Goal: Complete application form: Complete application form

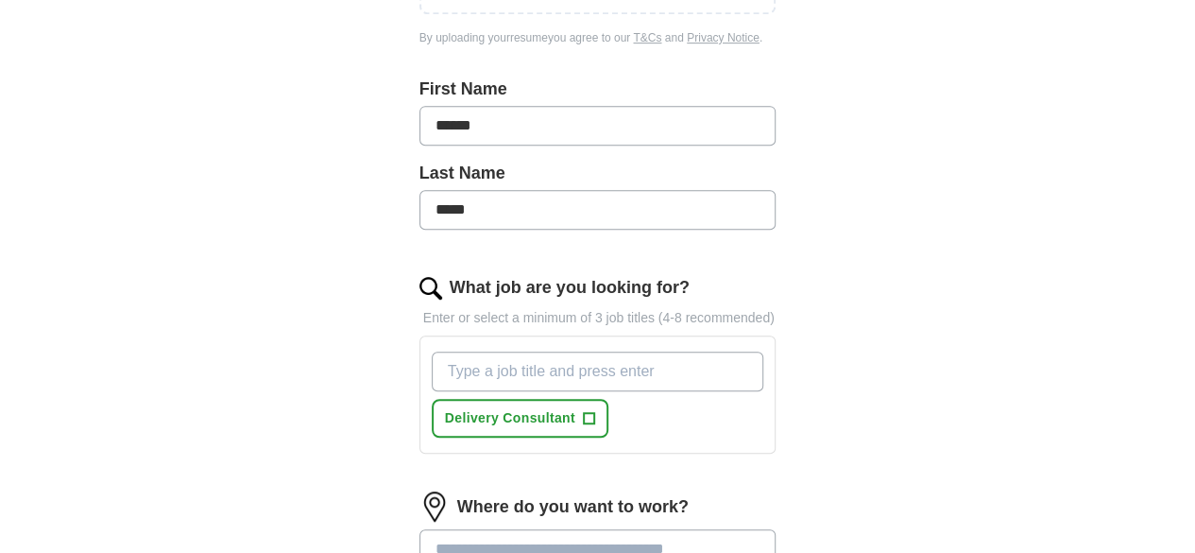
scroll to position [472, 0]
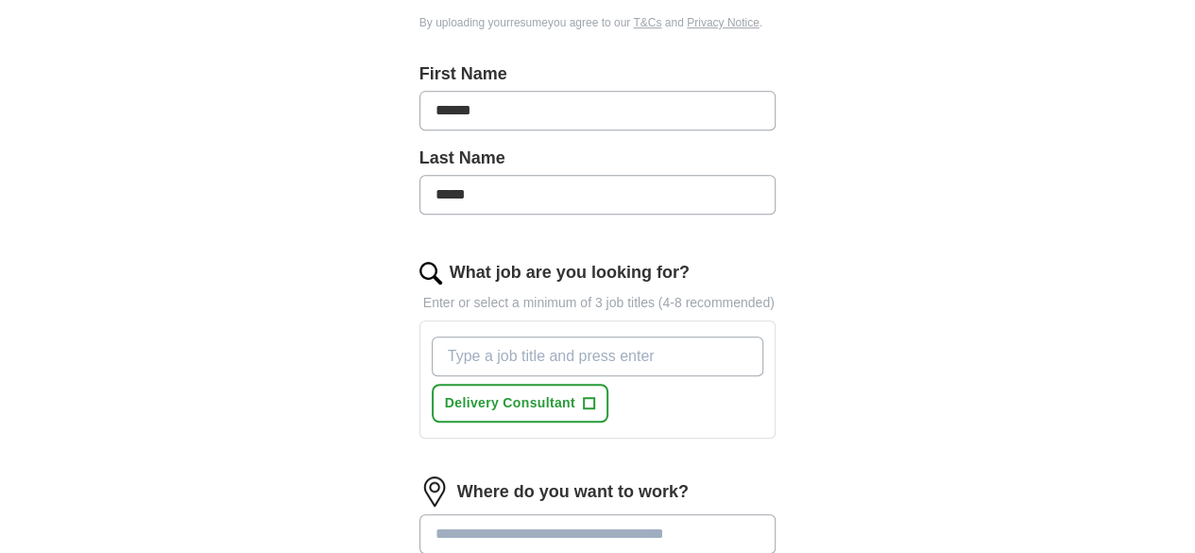
click at [607, 349] on input "What job are you looking for?" at bounding box center [598, 356] width 333 height 40
type input "Service Delivery Manager"
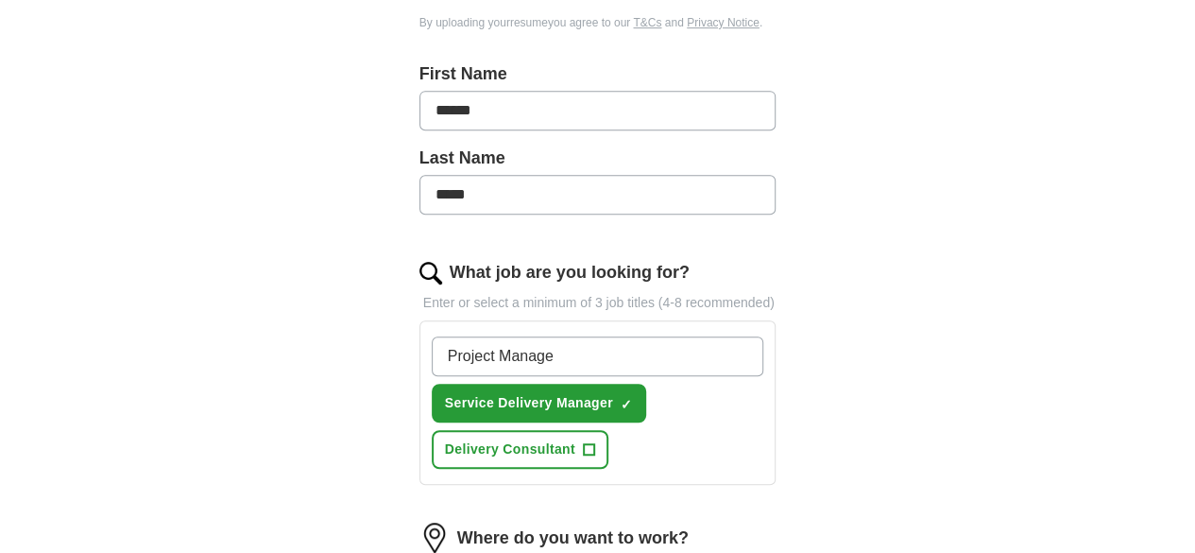
type input "Project Manager"
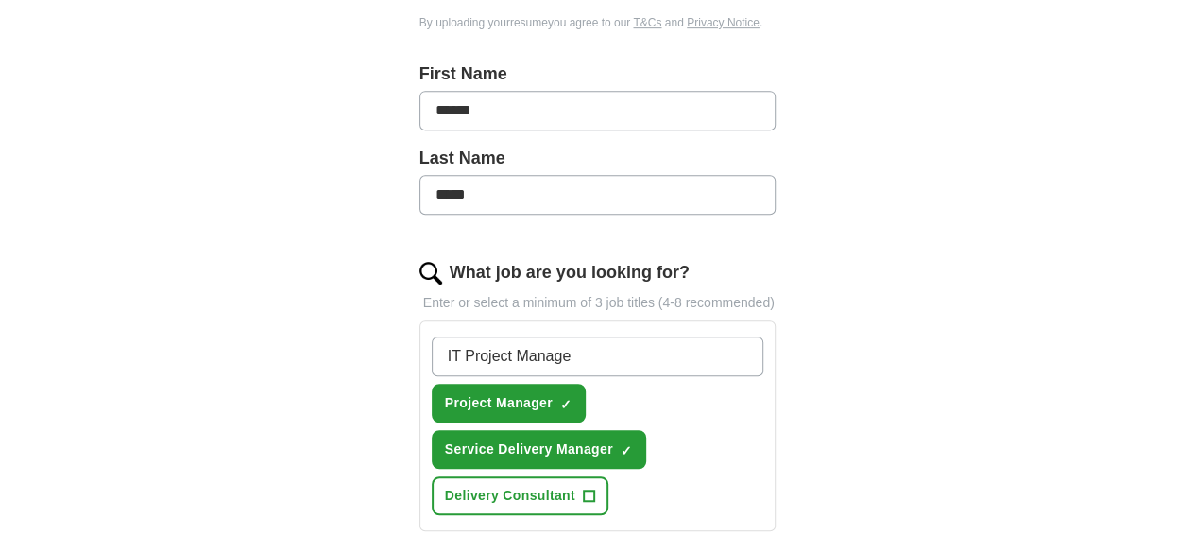
type input "IT Project Manager"
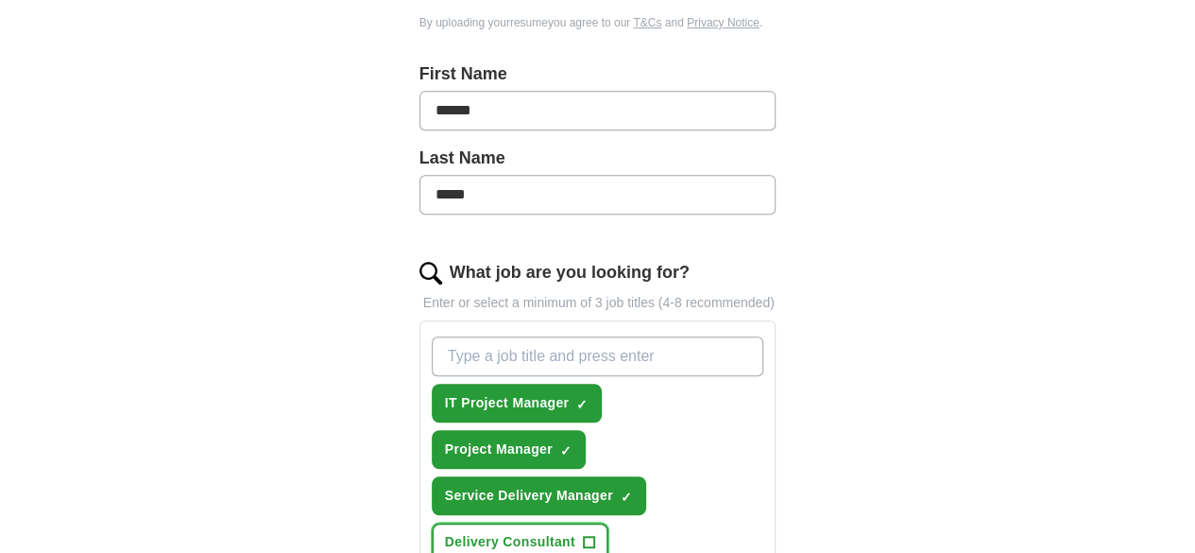
click at [609, 523] on button "Delivery Consultant +" at bounding box center [520, 542] width 177 height 39
click at [647, 336] on input "What job are you looking for?" at bounding box center [598, 356] width 333 height 40
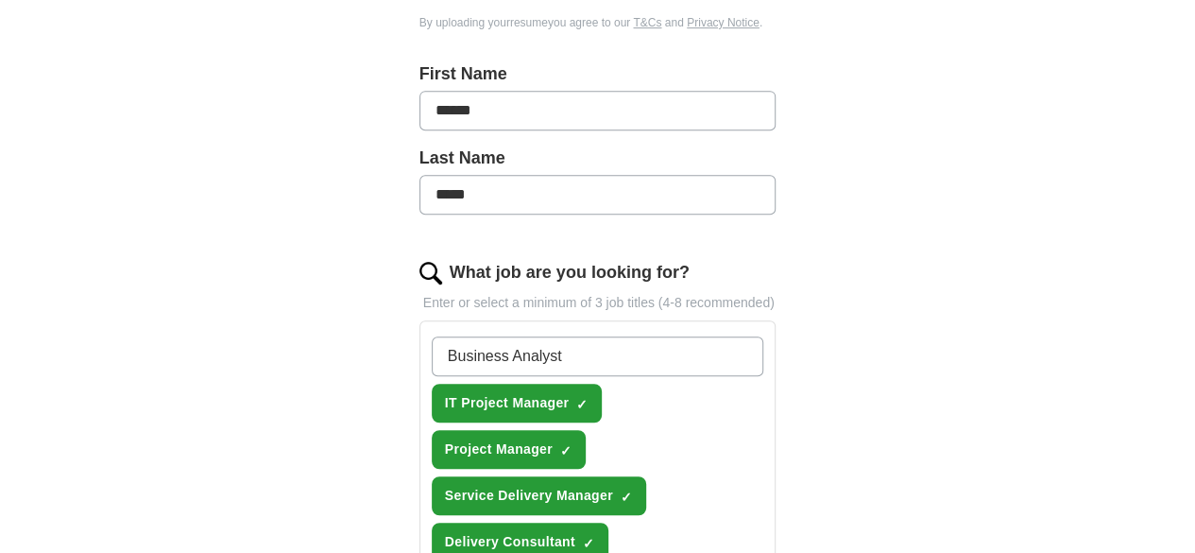
type input "Business Analyst"
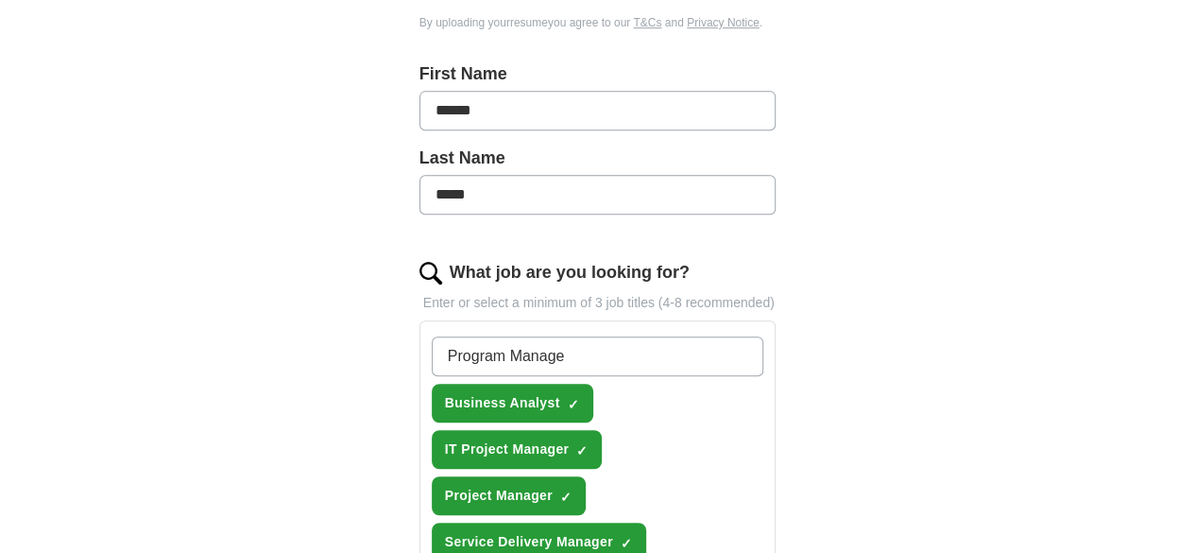
type input "Program Manager"
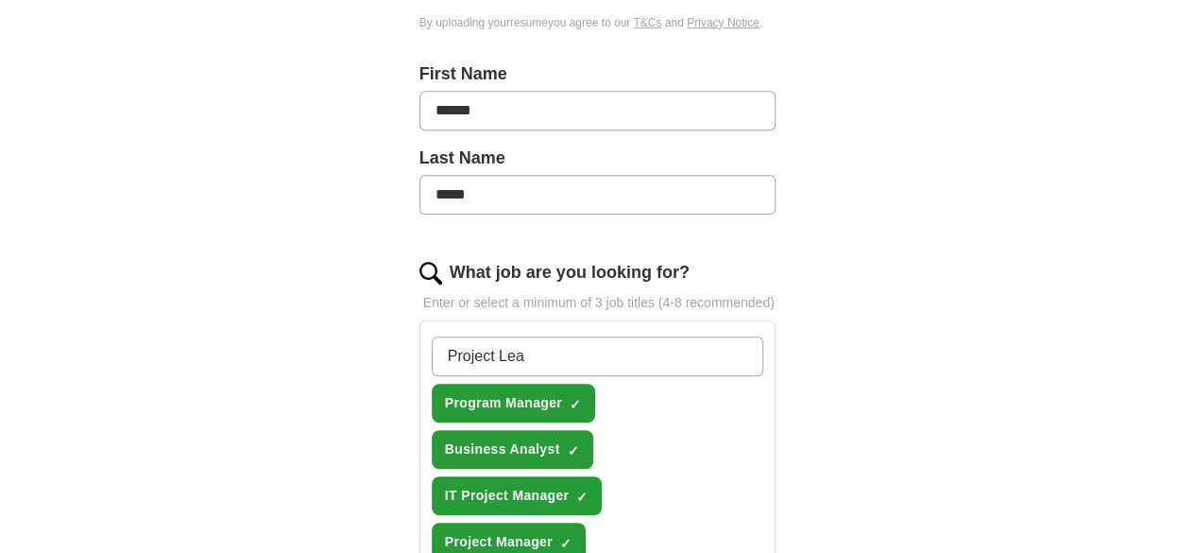
type input "Project Lead"
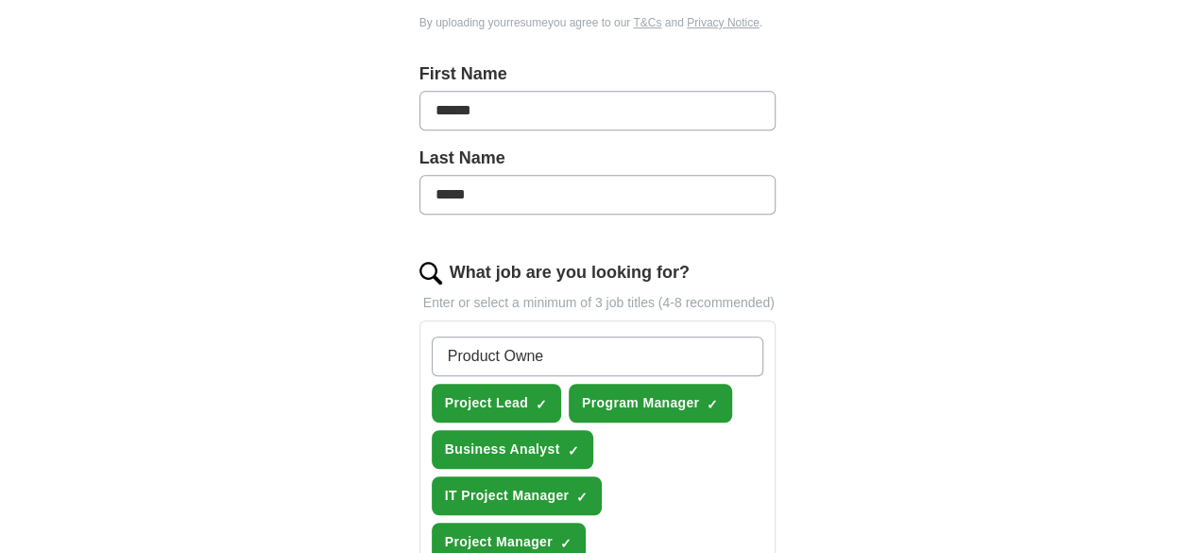
type input "Product Owner"
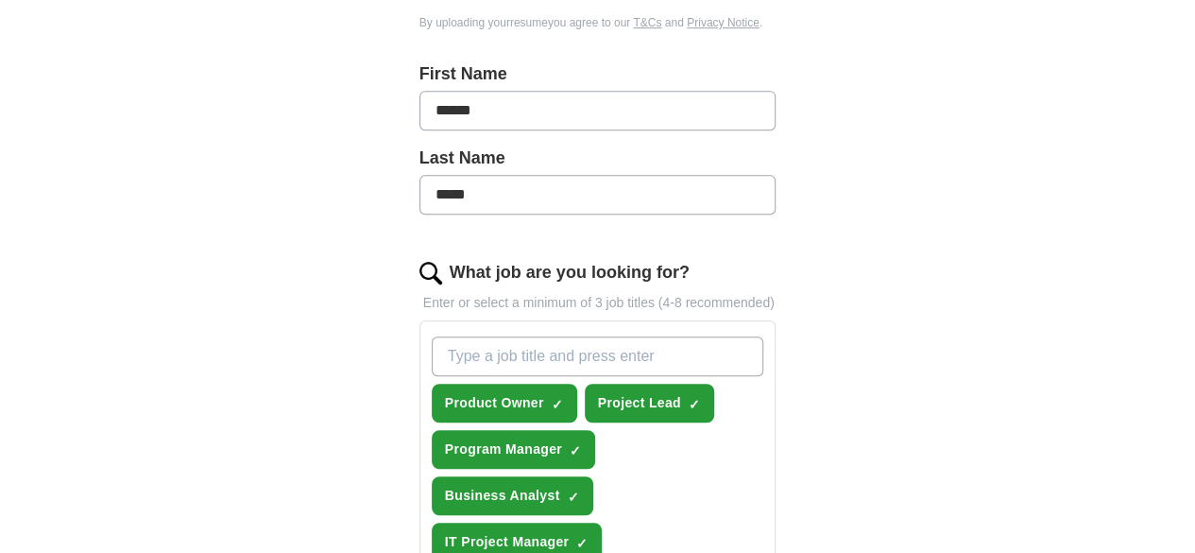
click at [903, 309] on div "ApplyIQ Let ApplyIQ do the hard work of searching and applying for jobs. Just t…" at bounding box center [598, 355] width 968 height 1540
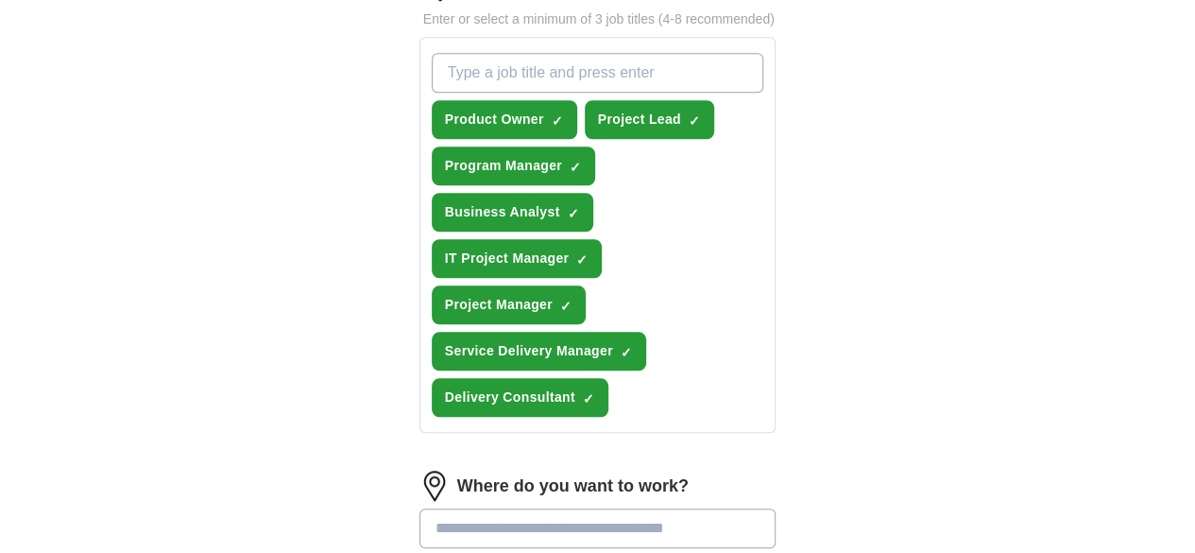
scroll to position [850, 0]
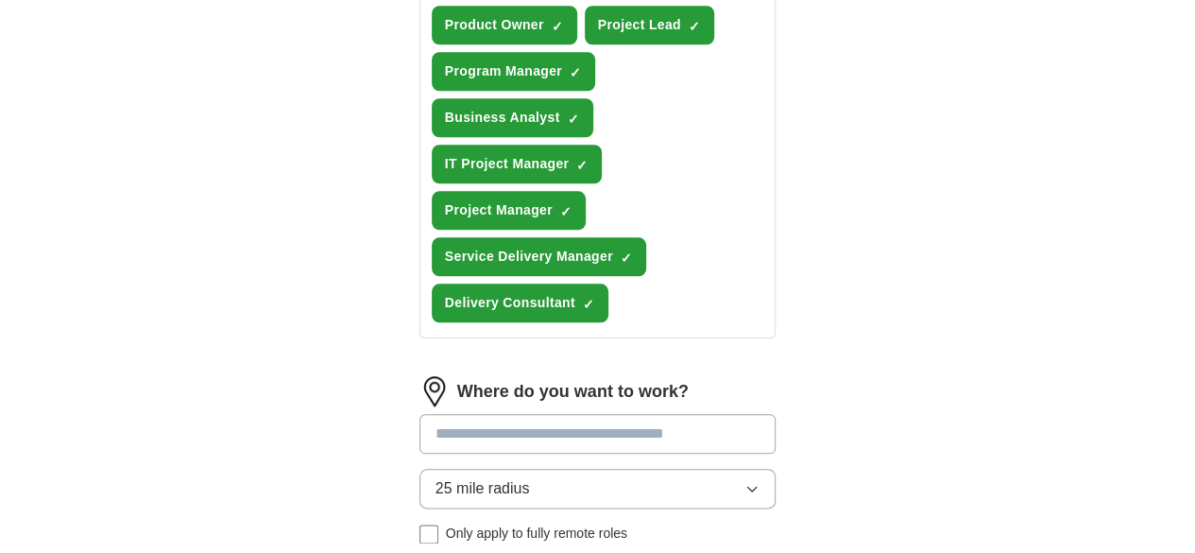
click at [497, 414] on input at bounding box center [598, 434] width 357 height 40
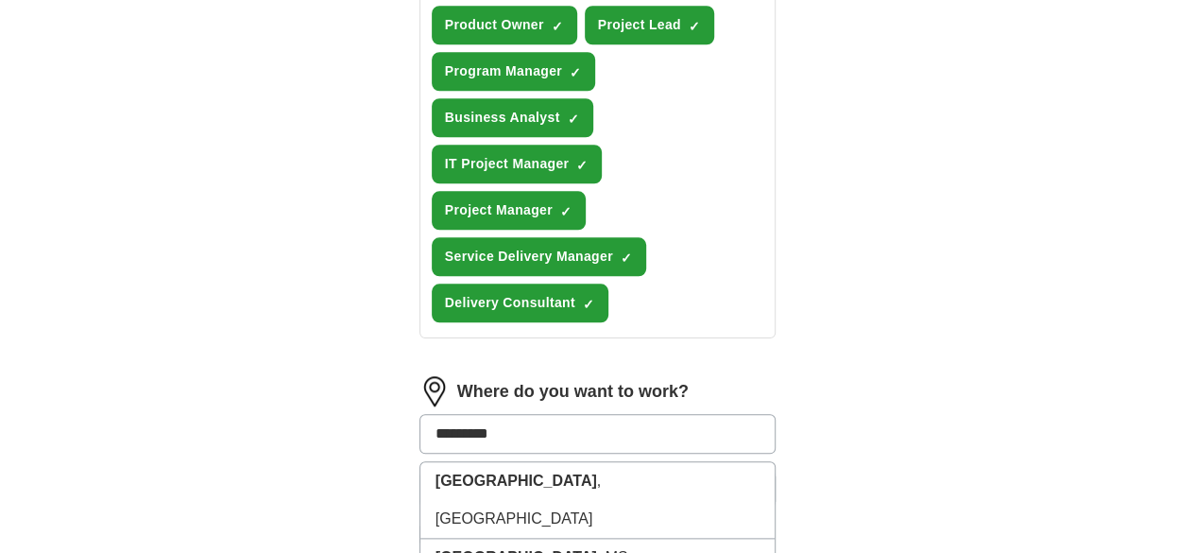
type input "**********"
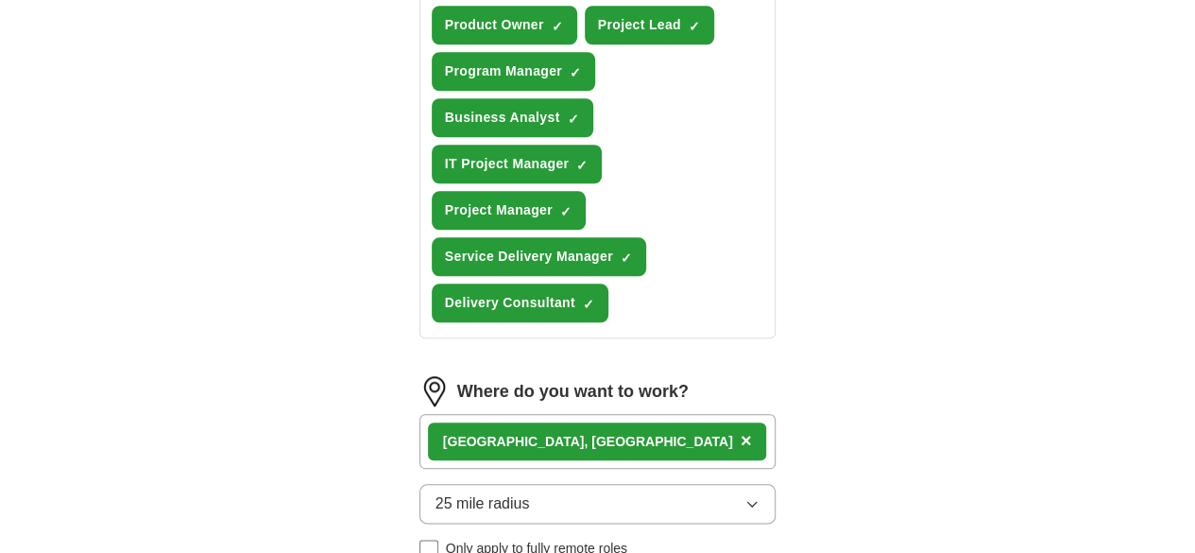
click at [554, 414] on div "[GEOGRAPHIC_DATA] , [GEOGRAPHIC_DATA] ×" at bounding box center [598, 441] width 357 height 55
click at [493, 484] on button "25 mile radius" at bounding box center [598, 504] width 357 height 40
click at [356, 347] on div "Let ApplyIQ do the hard work of searching and applying for jobs. Just tell us w…" at bounding box center [598, 37] width 484 height 1449
click at [629, 414] on div "[GEOGRAPHIC_DATA] , [GEOGRAPHIC_DATA] ×" at bounding box center [598, 441] width 357 height 55
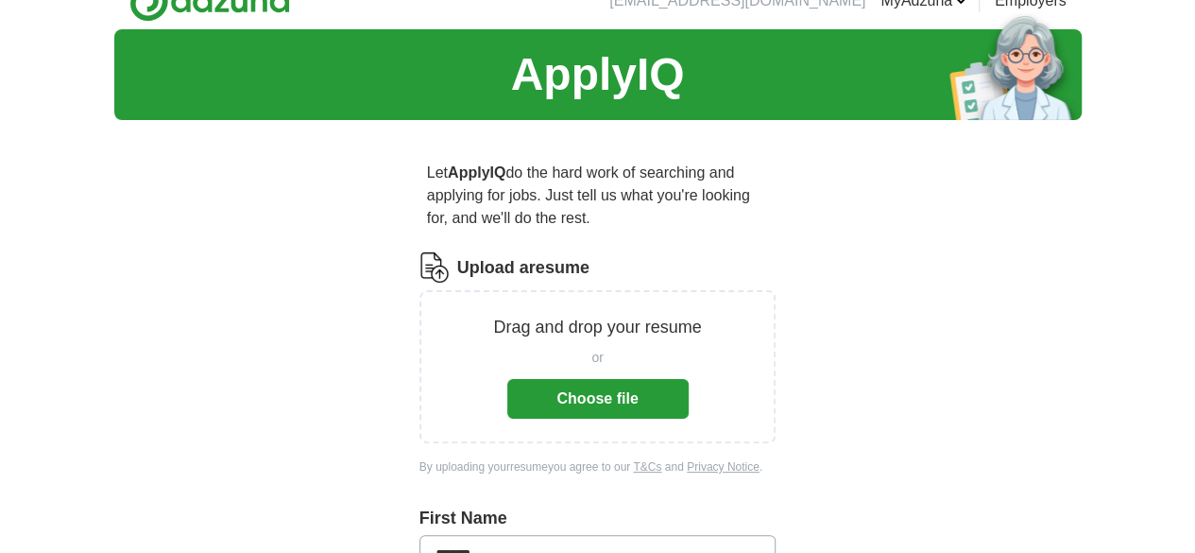
scroll to position [0, 0]
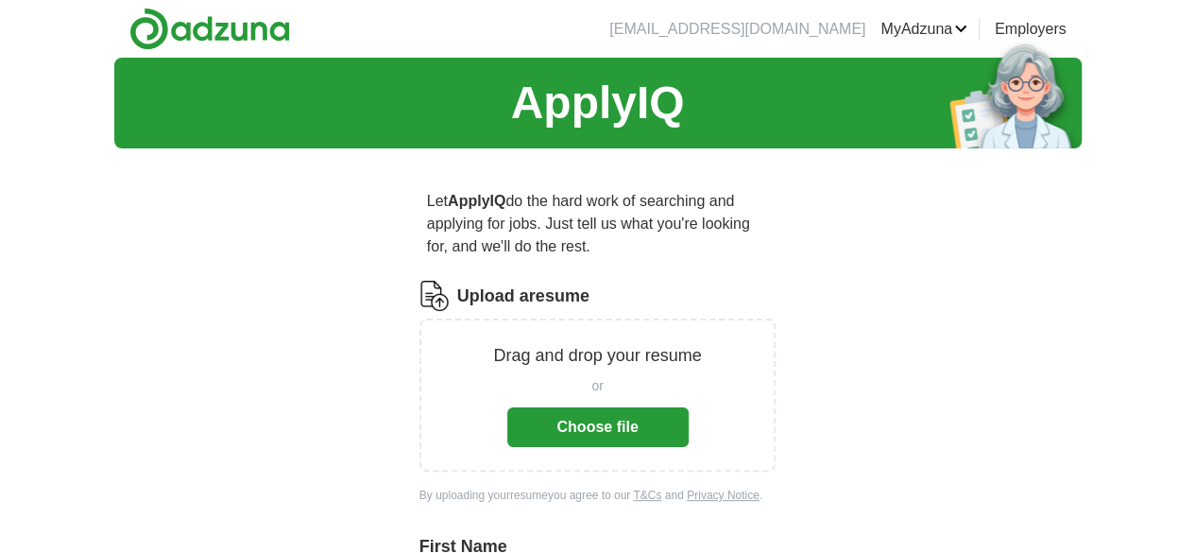
click at [592, 424] on div "Drag and drop your resume or Choose file" at bounding box center [598, 394] width 357 height 153
click at [627, 407] on button "Choose file" at bounding box center [597, 427] width 181 height 40
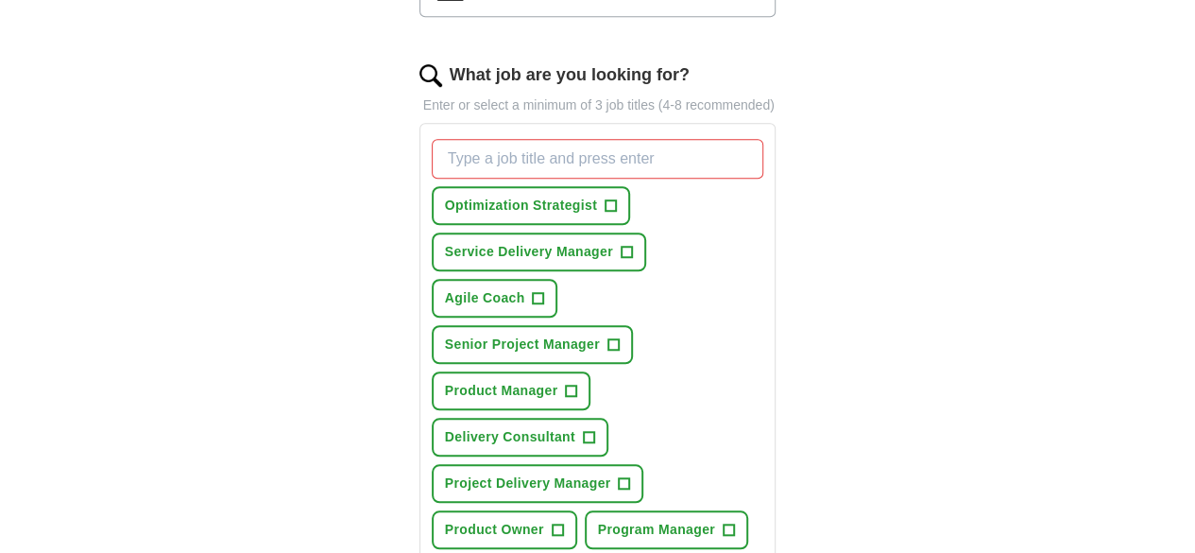
scroll to position [567, 0]
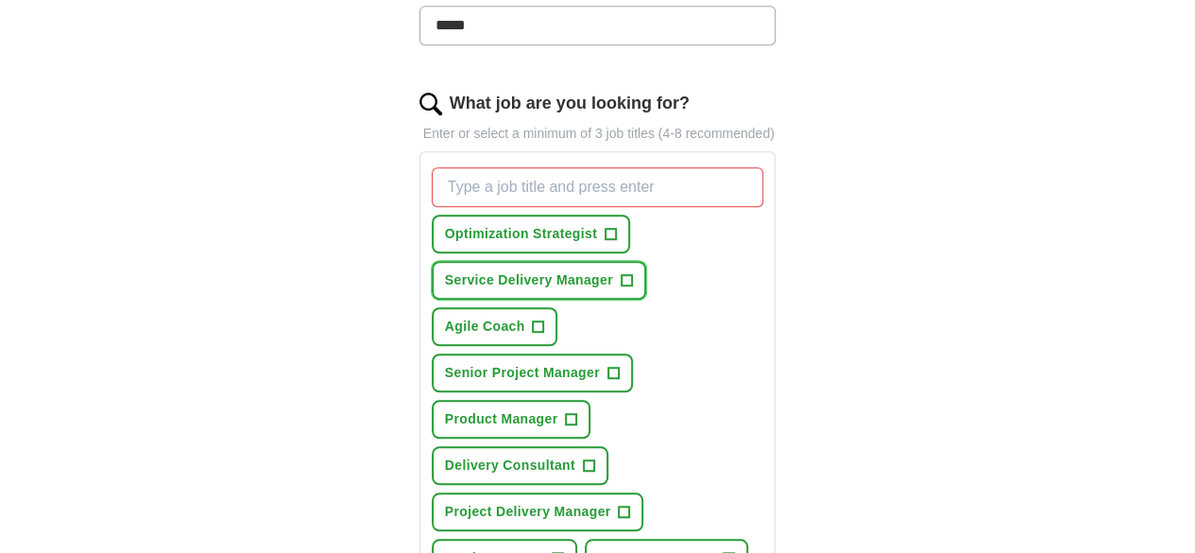
click at [613, 270] on span "Service Delivery Manager" at bounding box center [529, 280] width 168 height 20
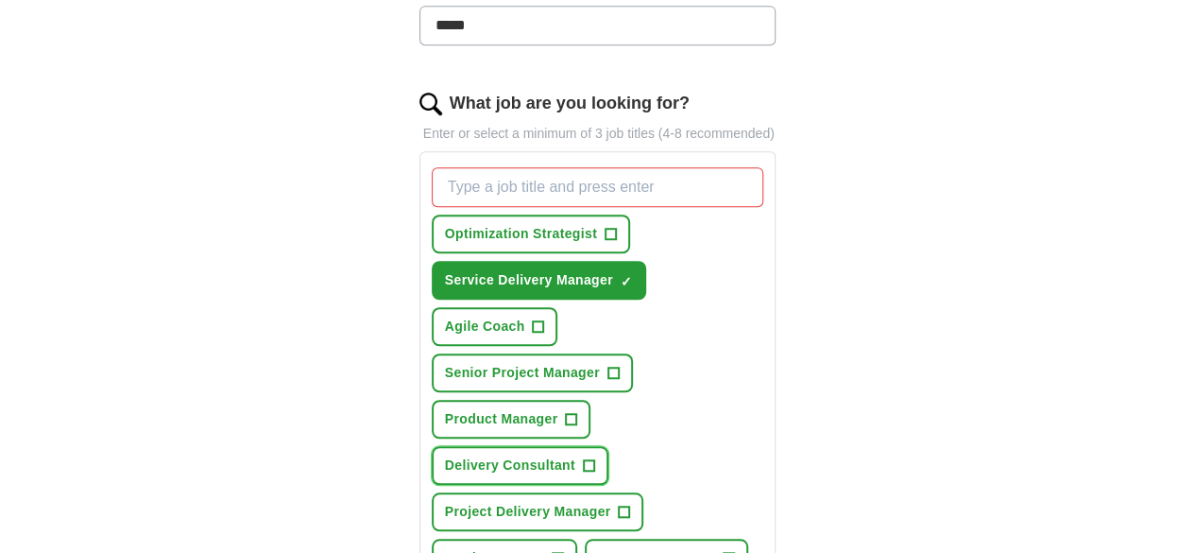
click at [575, 455] on span "Delivery Consultant" at bounding box center [510, 465] width 130 height 20
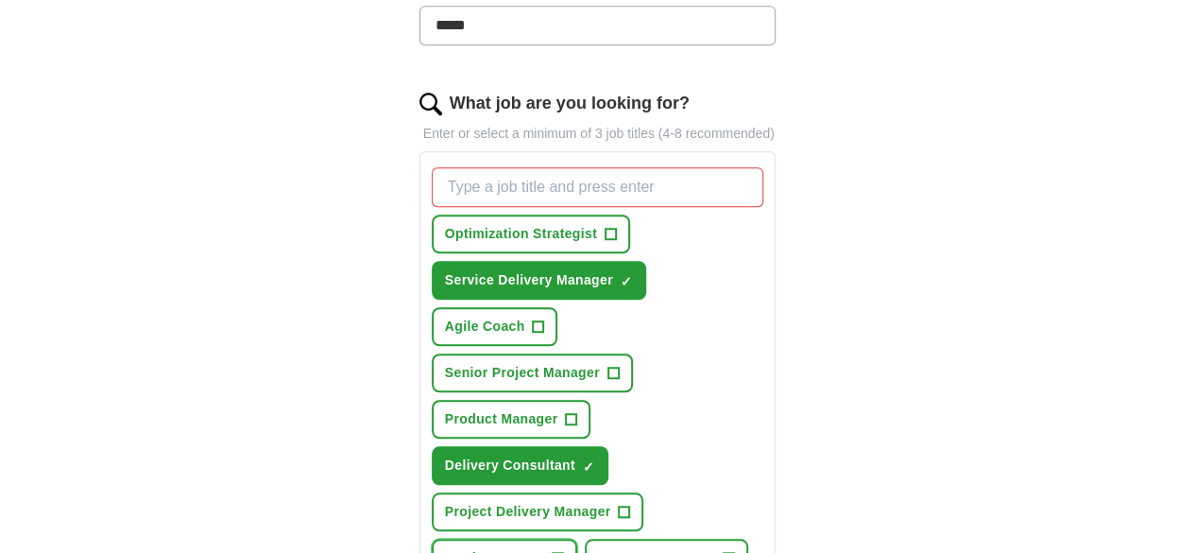
drag, startPoint x: 638, startPoint y: 341, endPoint x: 638, endPoint y: 352, distance: 11.3
click at [544, 548] on span "Product Owner" at bounding box center [494, 558] width 99 height 20
drag, startPoint x: 620, startPoint y: 393, endPoint x: 578, endPoint y: 394, distance: 41.6
click at [598, 548] on span "Program Manager" at bounding box center [656, 558] width 117 height 20
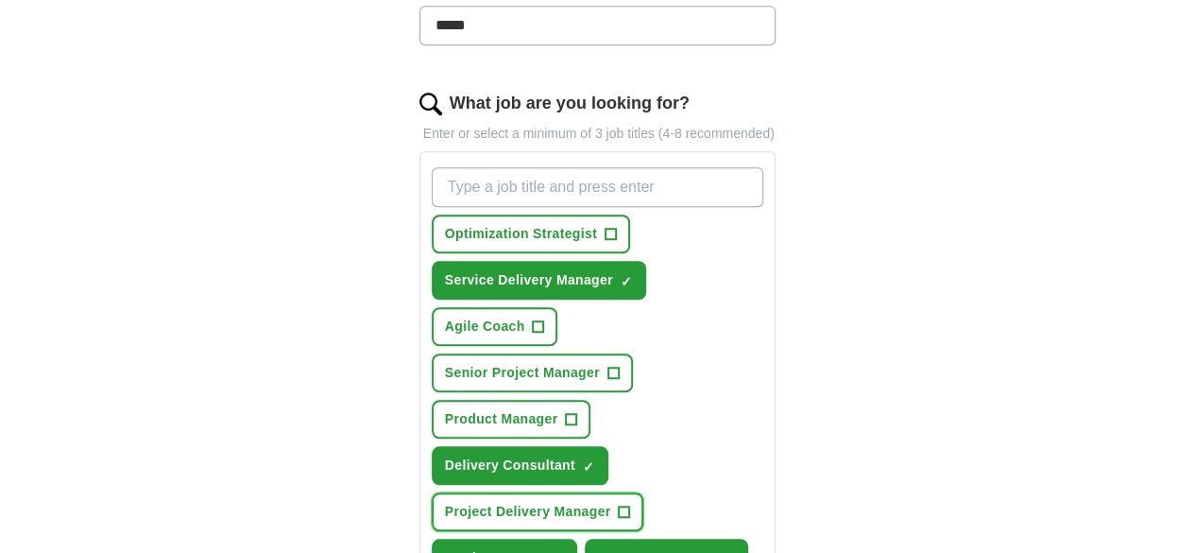
click at [458, 502] on span "Project Delivery Manager" at bounding box center [528, 512] width 166 height 20
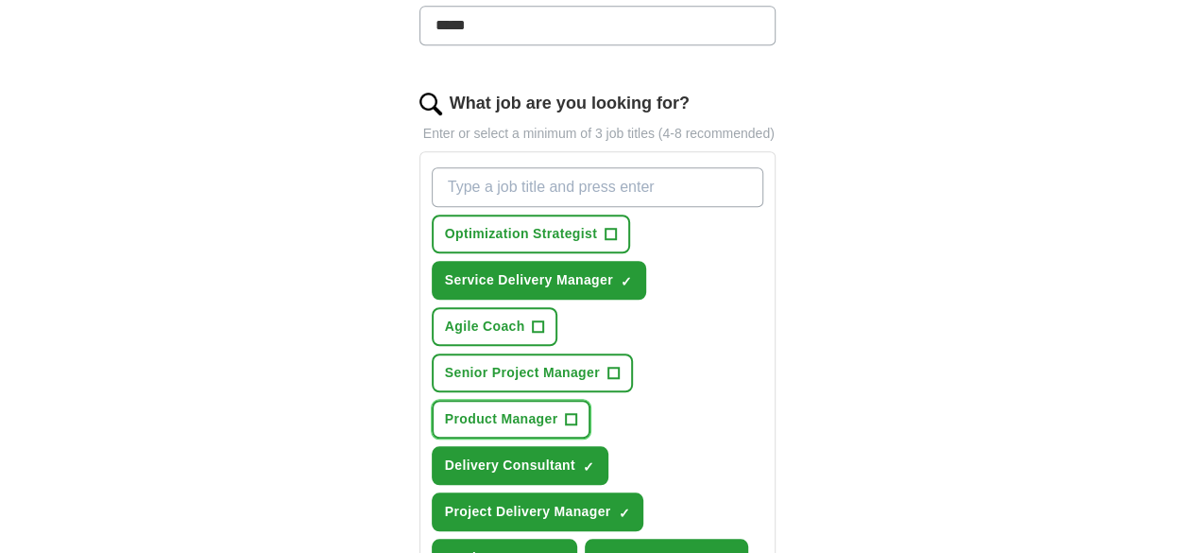
click at [445, 409] on span "Product Manager" at bounding box center [501, 419] width 113 height 20
click at [445, 317] on span "Agile Coach" at bounding box center [485, 327] width 80 height 20
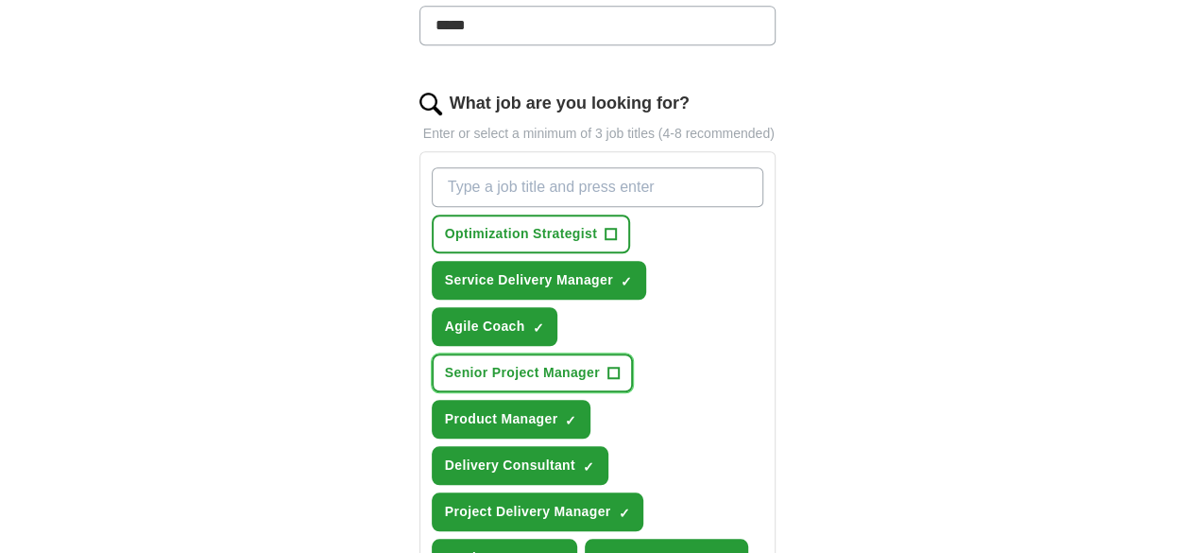
click at [600, 363] on span "Senior Project Manager" at bounding box center [522, 373] width 155 height 20
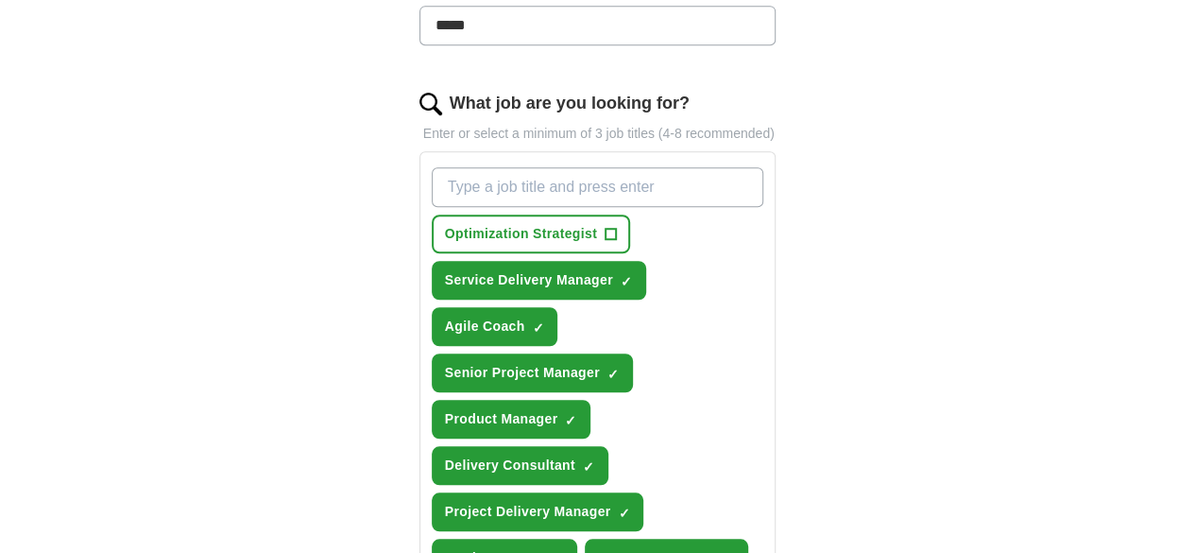
click at [518, 167] on input "What job are you looking for?" at bounding box center [598, 187] width 333 height 40
type input "IT Project Manager"
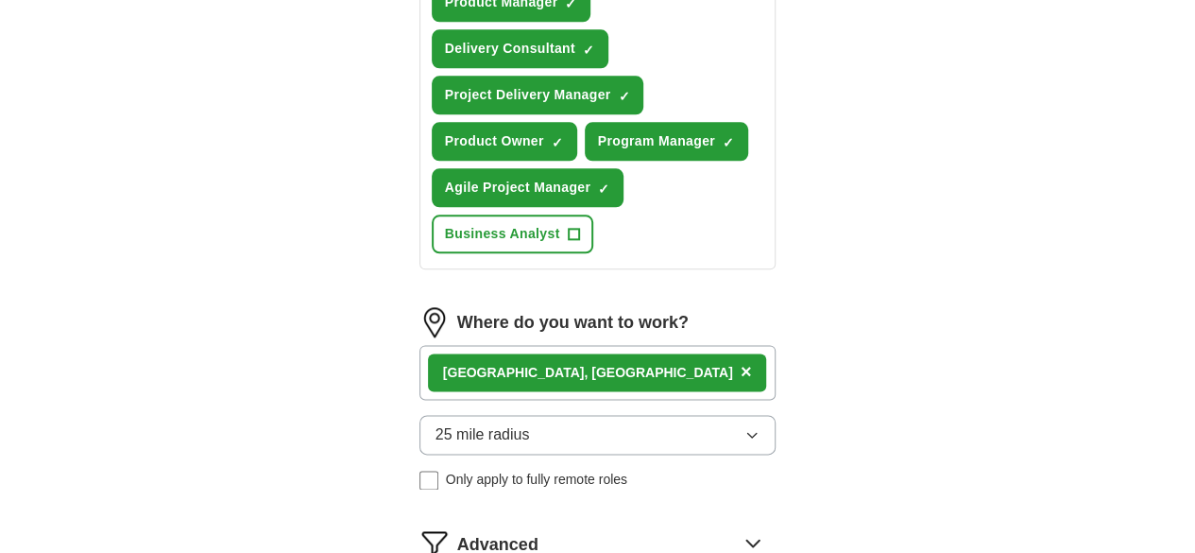
scroll to position [1102, 0]
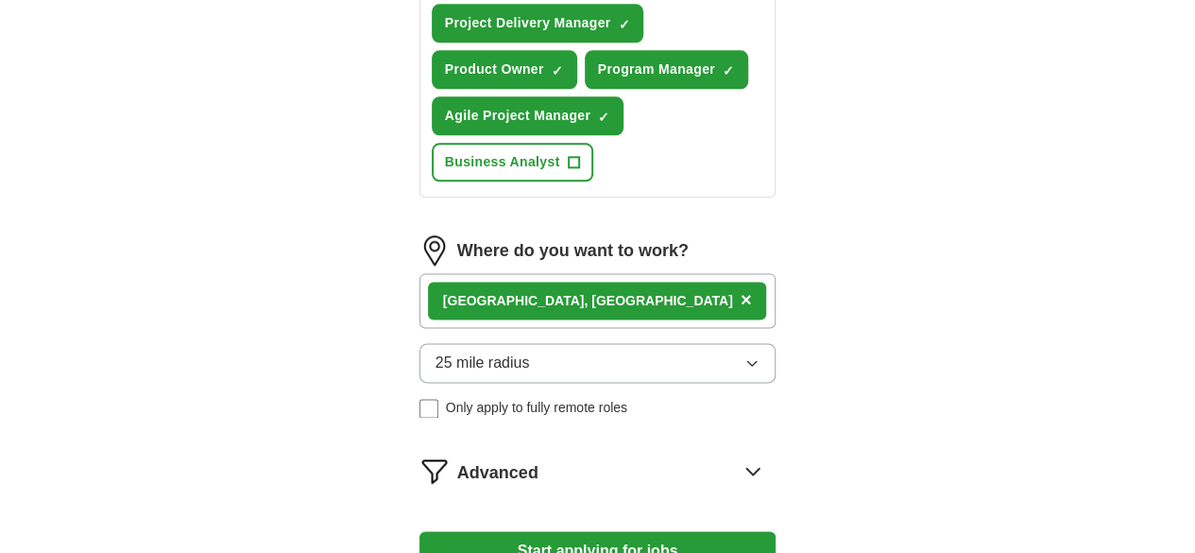
click at [574, 531] on button "Start applying for jobs" at bounding box center [598, 551] width 357 height 40
select select "**"
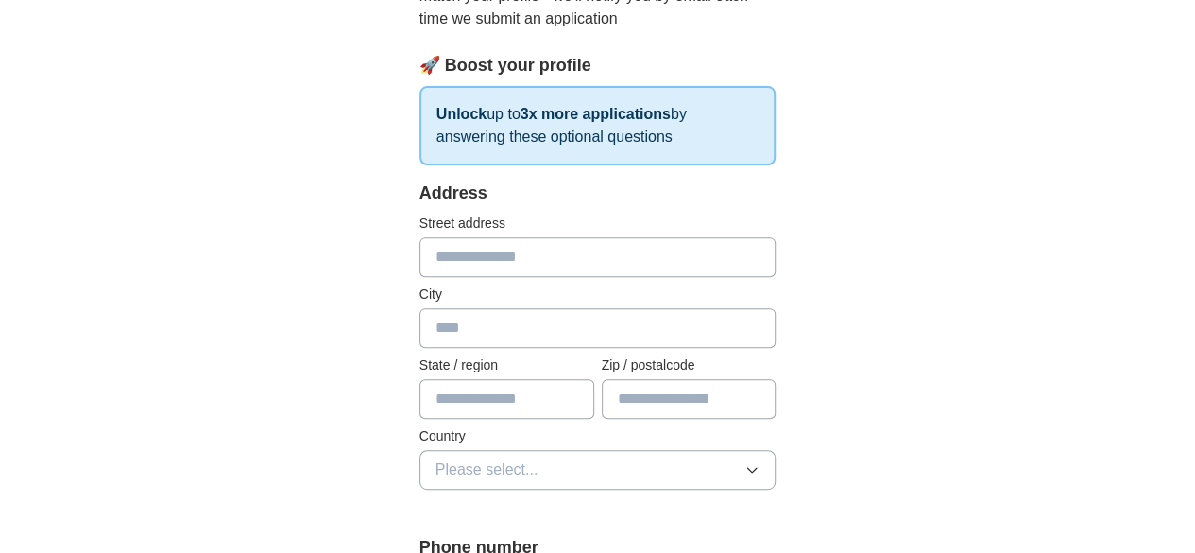
scroll to position [283, 0]
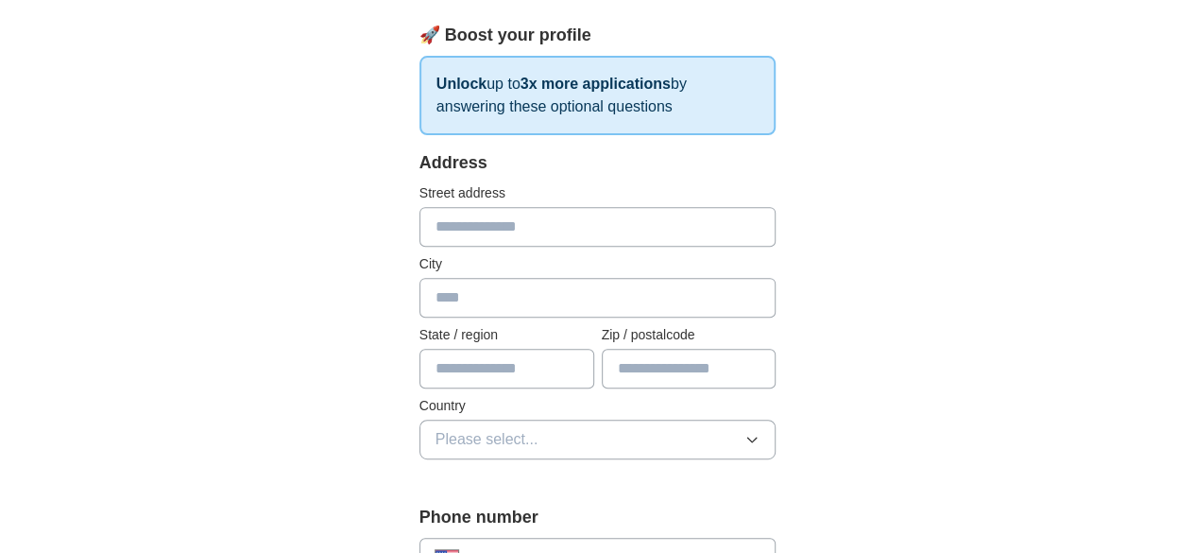
click at [478, 239] on input "text" at bounding box center [598, 227] width 357 height 40
type input "**********"
type input "*******"
type input "**"
type input "*****"
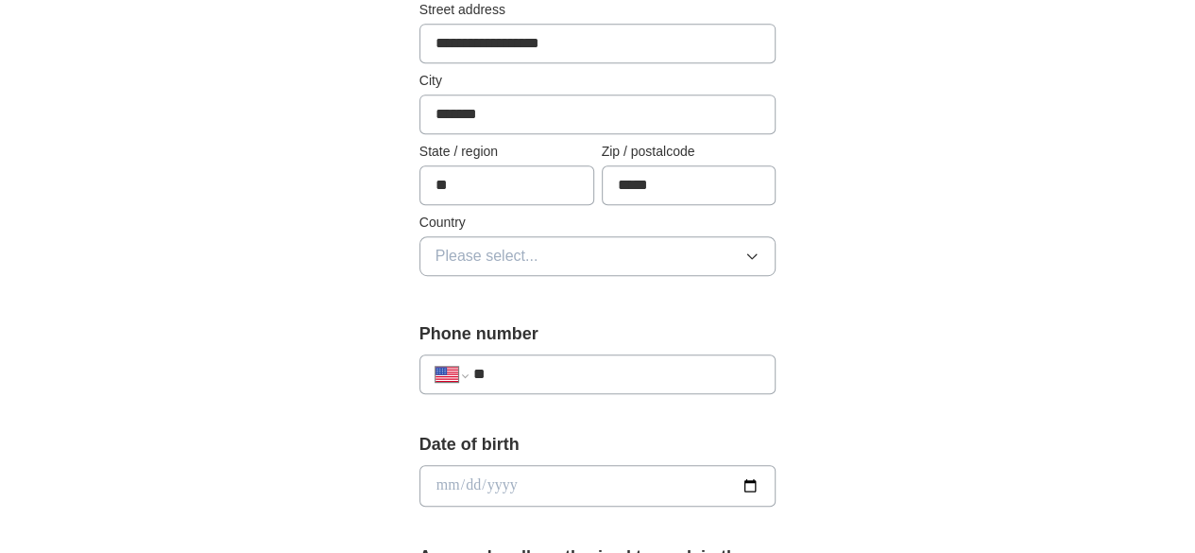
scroll to position [472, 0]
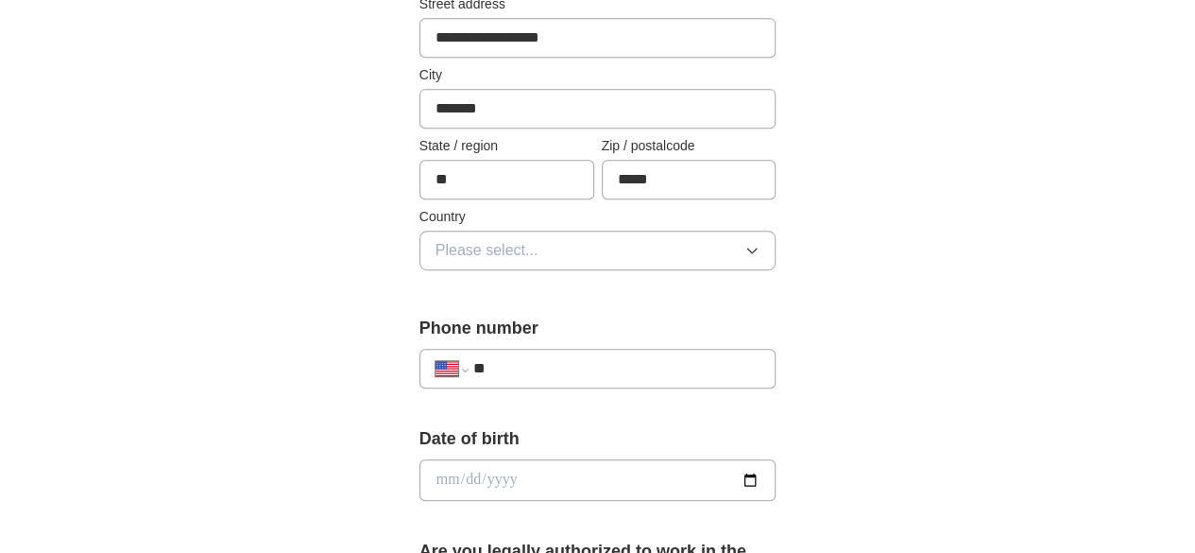
click at [505, 256] on button "Please select..." at bounding box center [598, 251] width 357 height 40
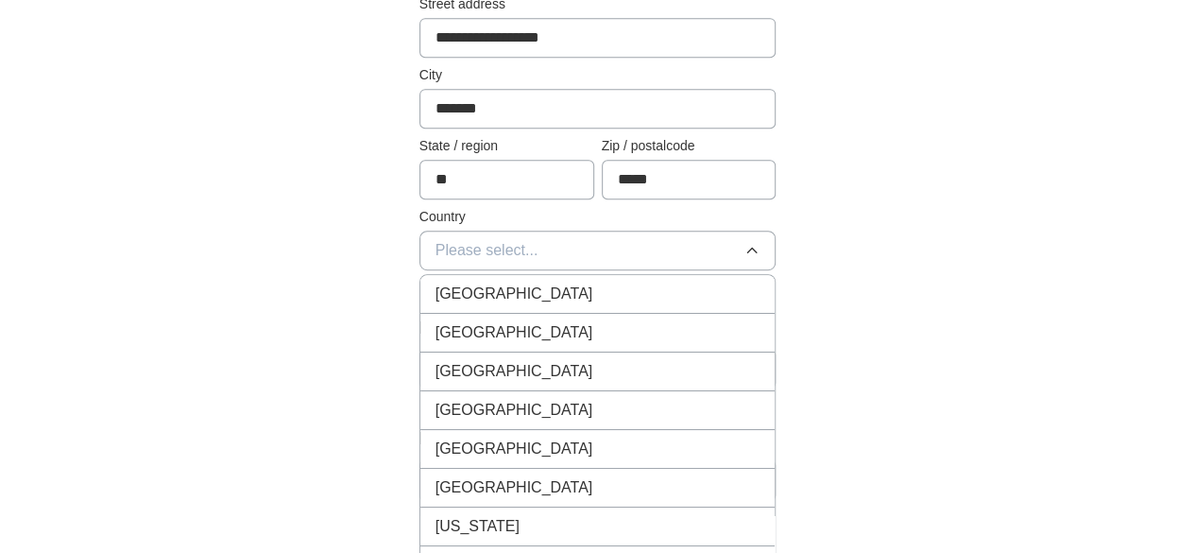
click at [517, 335] on div "[GEOGRAPHIC_DATA]" at bounding box center [598, 332] width 325 height 23
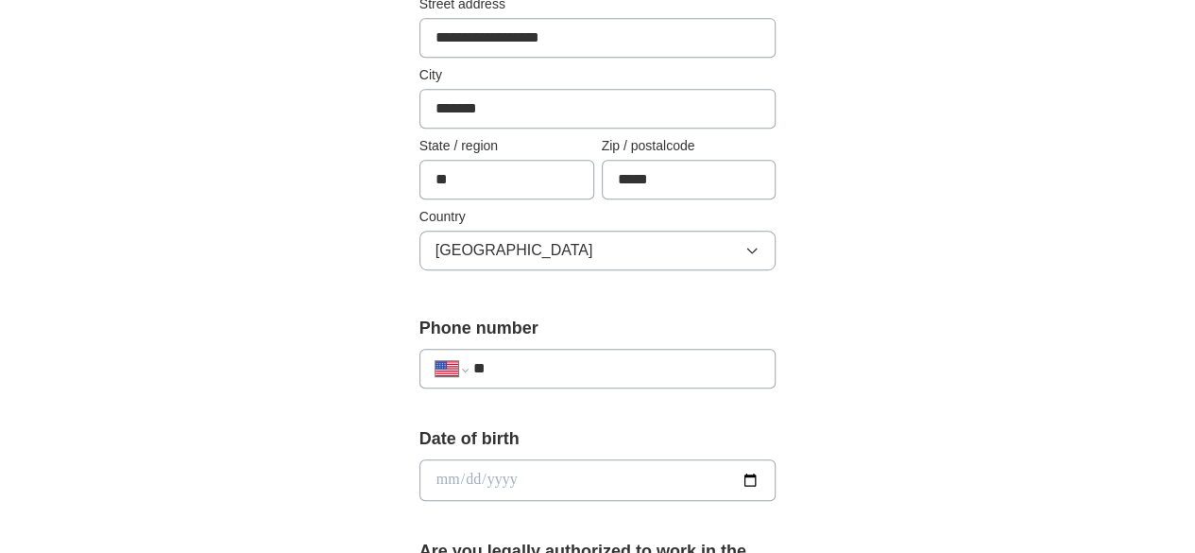
click at [501, 381] on div "**********" at bounding box center [598, 369] width 357 height 40
click at [505, 377] on div "**********" at bounding box center [598, 369] width 357 height 40
click at [523, 373] on input "**" at bounding box center [616, 368] width 287 height 23
type input "**********"
click at [777, 471] on input "date" at bounding box center [598, 480] width 357 height 42
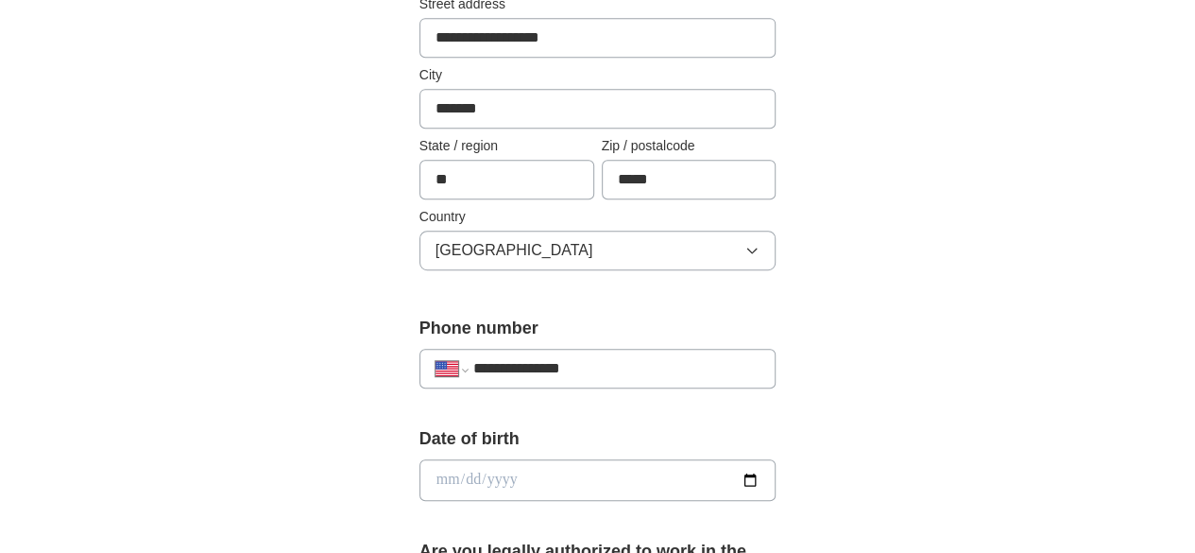
click at [472, 483] on input "date" at bounding box center [598, 480] width 357 height 42
click at [420, 477] on input "date" at bounding box center [598, 480] width 357 height 42
type input "**********"
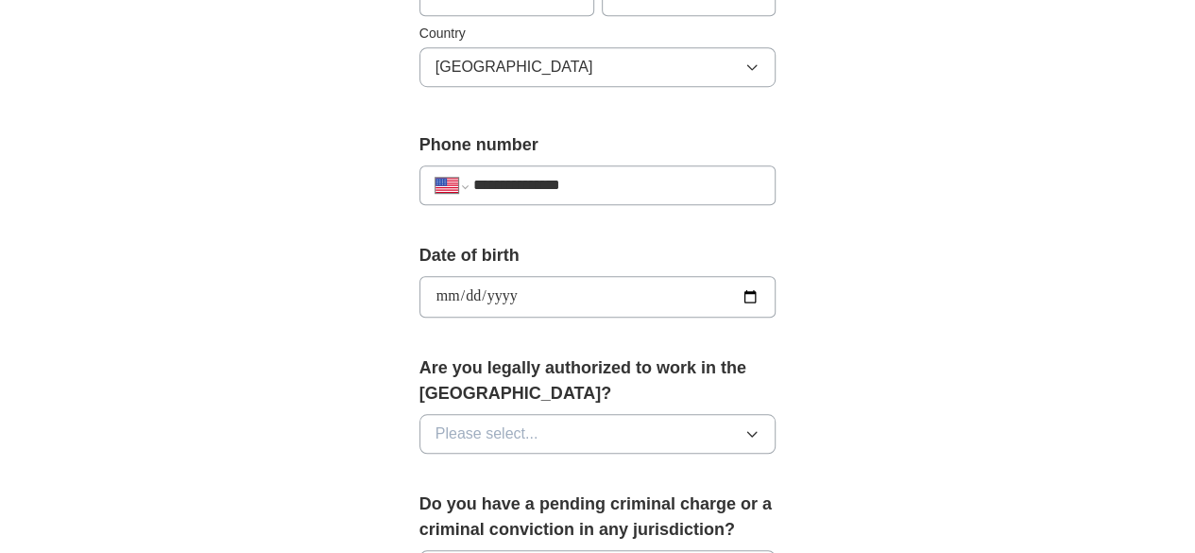
scroll to position [661, 0]
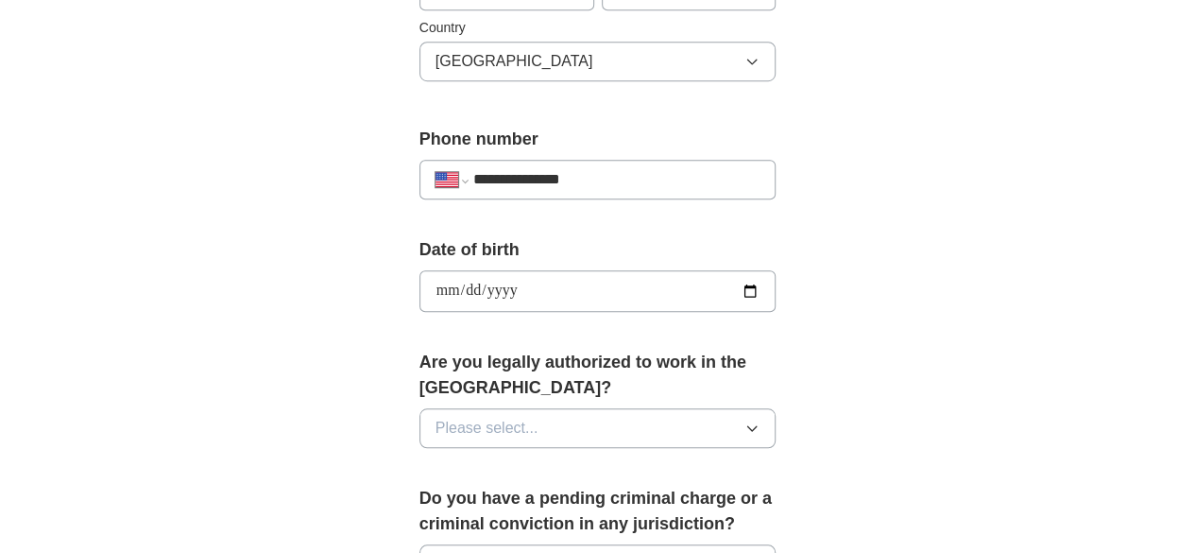
drag, startPoint x: 986, startPoint y: 285, endPoint x: 975, endPoint y: 291, distance: 12.7
click at [986, 286] on div "**********" at bounding box center [598, 267] width 968 height 1743
click at [664, 408] on button "Please select..." at bounding box center [598, 428] width 357 height 40
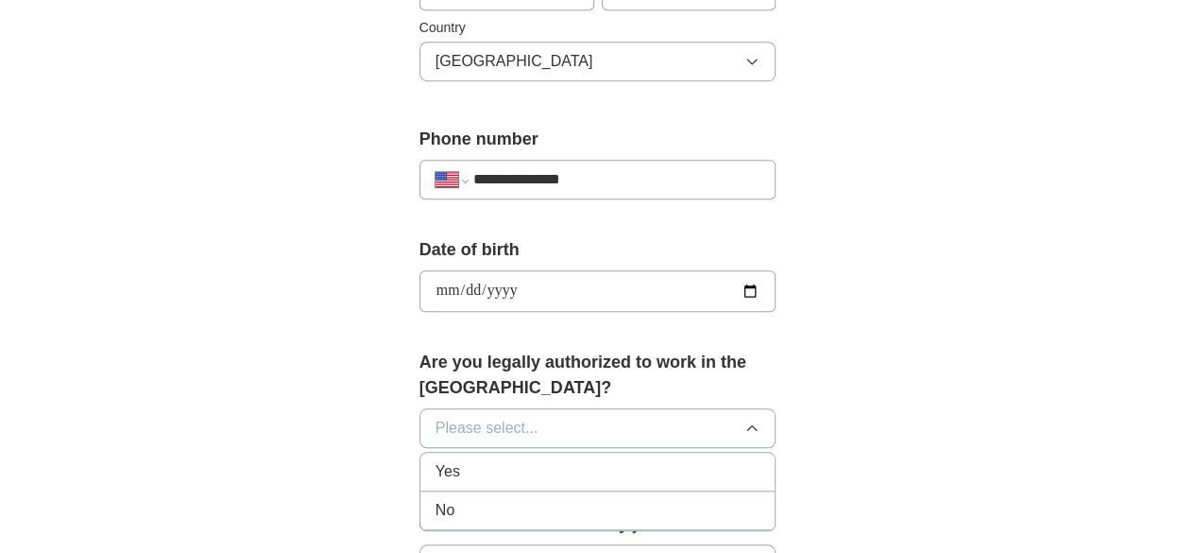
click at [503, 460] on div "Yes" at bounding box center [598, 471] width 325 height 23
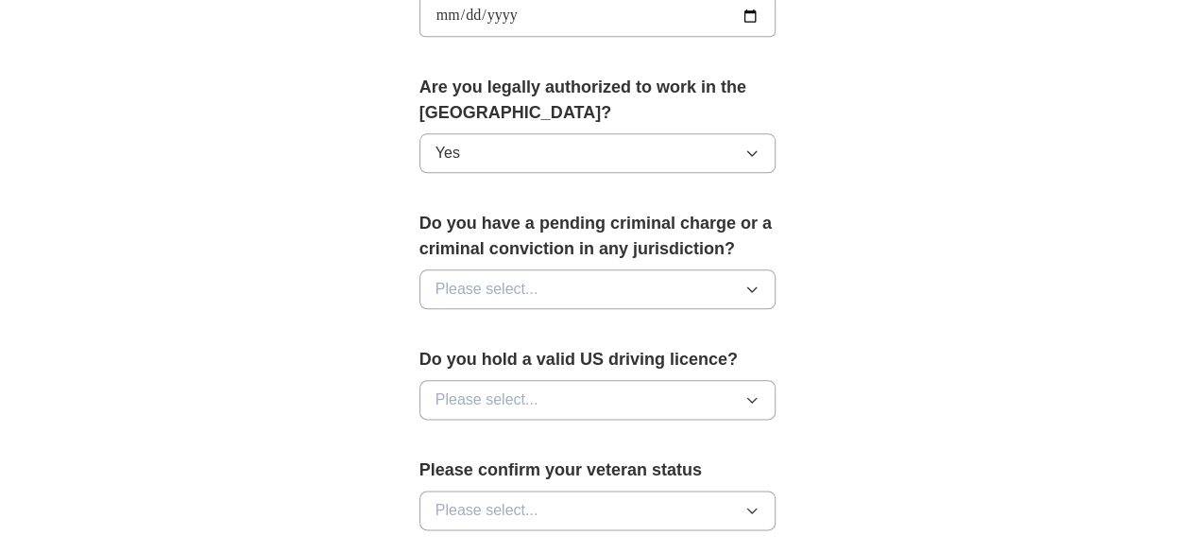
scroll to position [945, 0]
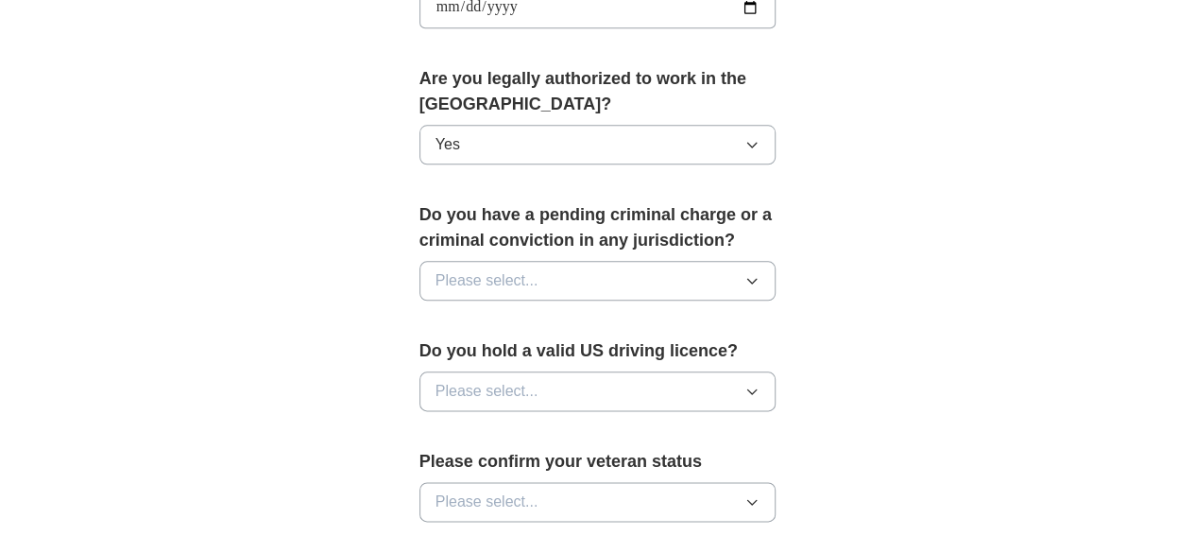
click at [586, 261] on button "Please select..." at bounding box center [598, 281] width 357 height 40
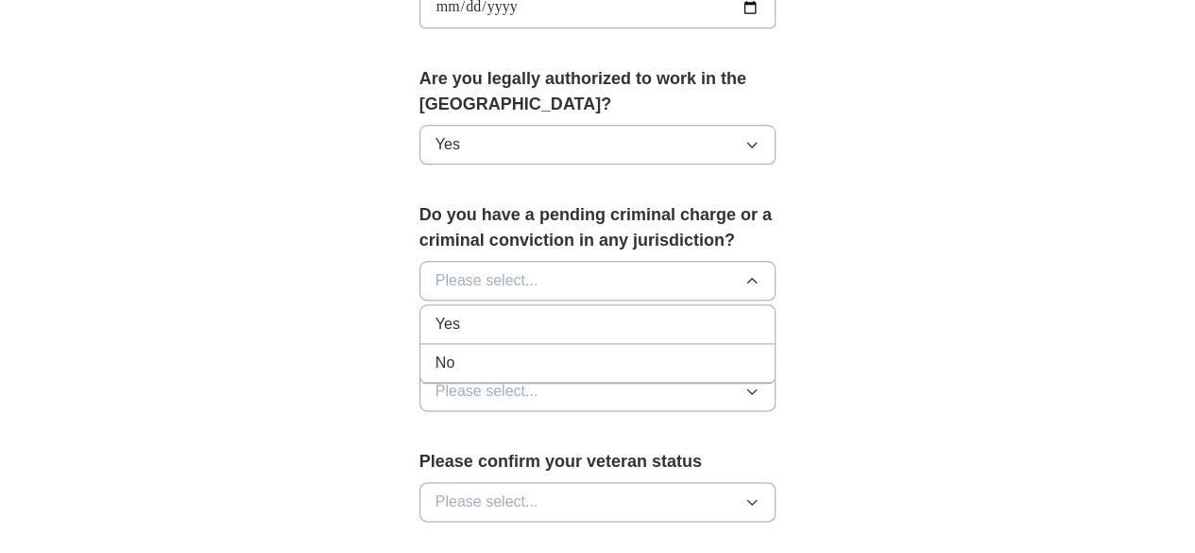
click at [503, 351] on div "No" at bounding box center [598, 362] width 325 height 23
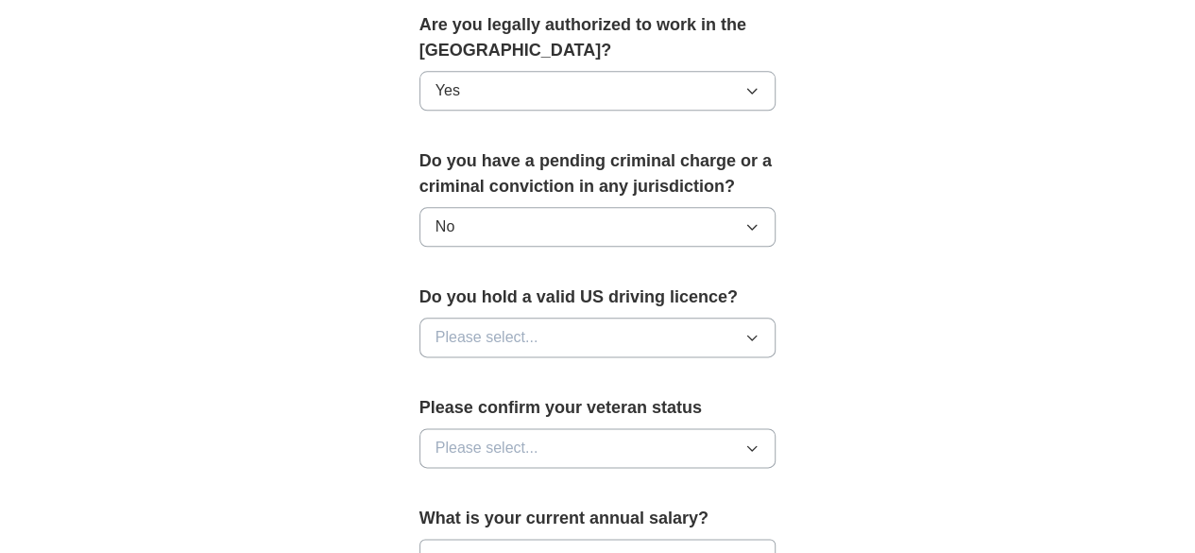
scroll to position [1039, 0]
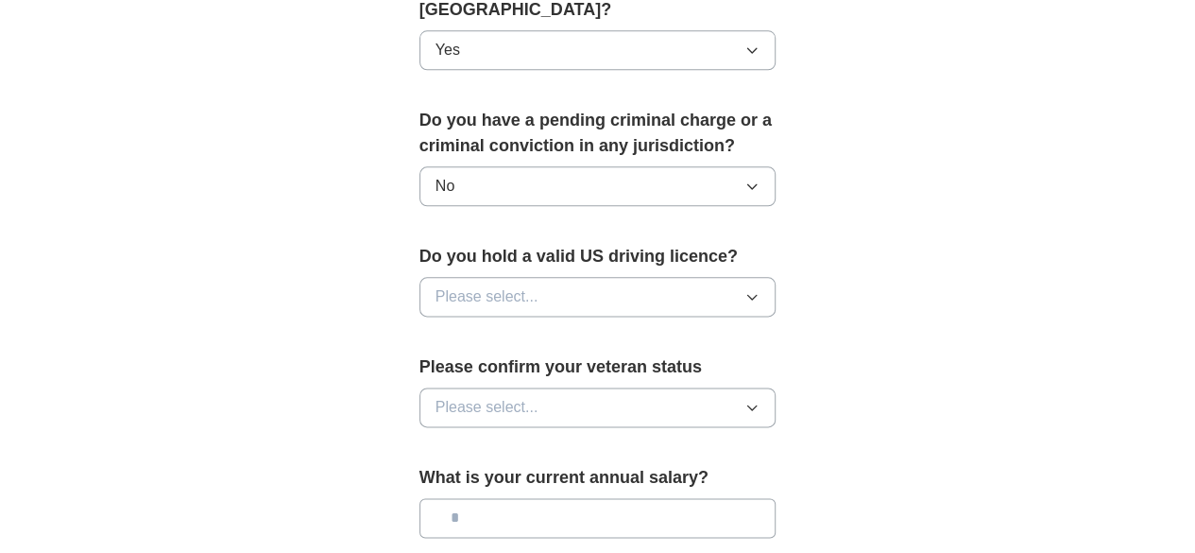
click at [643, 277] on button "Please select..." at bounding box center [598, 297] width 357 height 40
click at [623, 329] on div "Yes" at bounding box center [598, 340] width 325 height 23
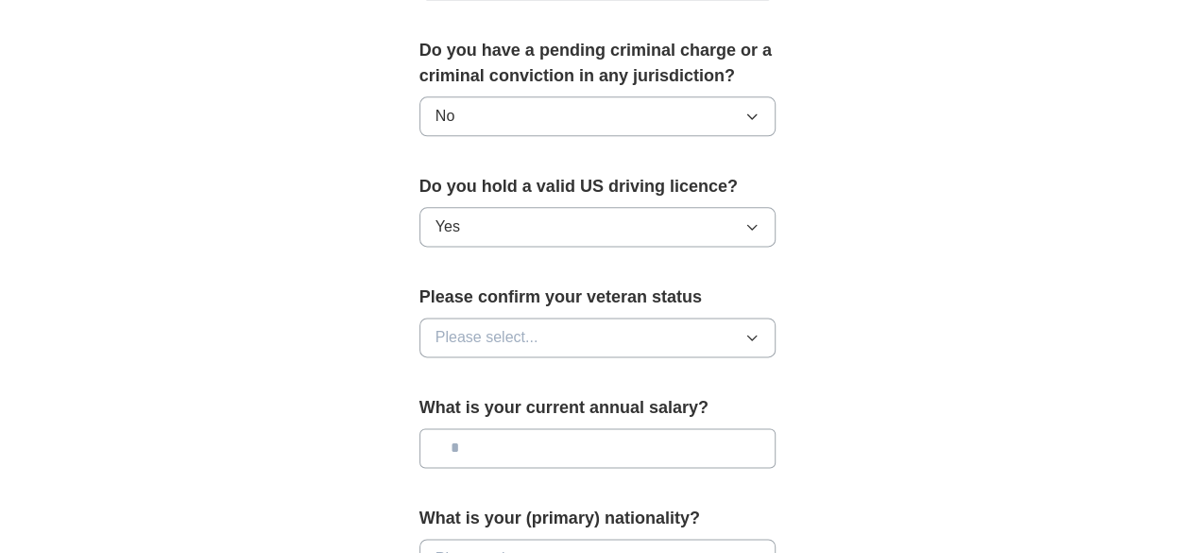
scroll to position [1134, 0]
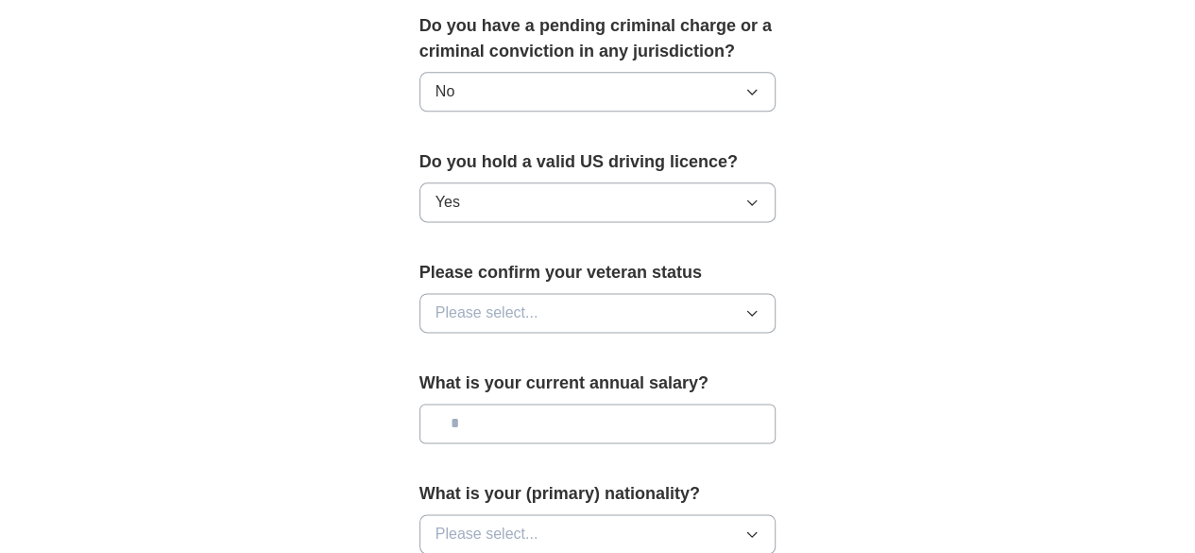
click at [615, 293] on button "Please select..." at bounding box center [598, 313] width 357 height 40
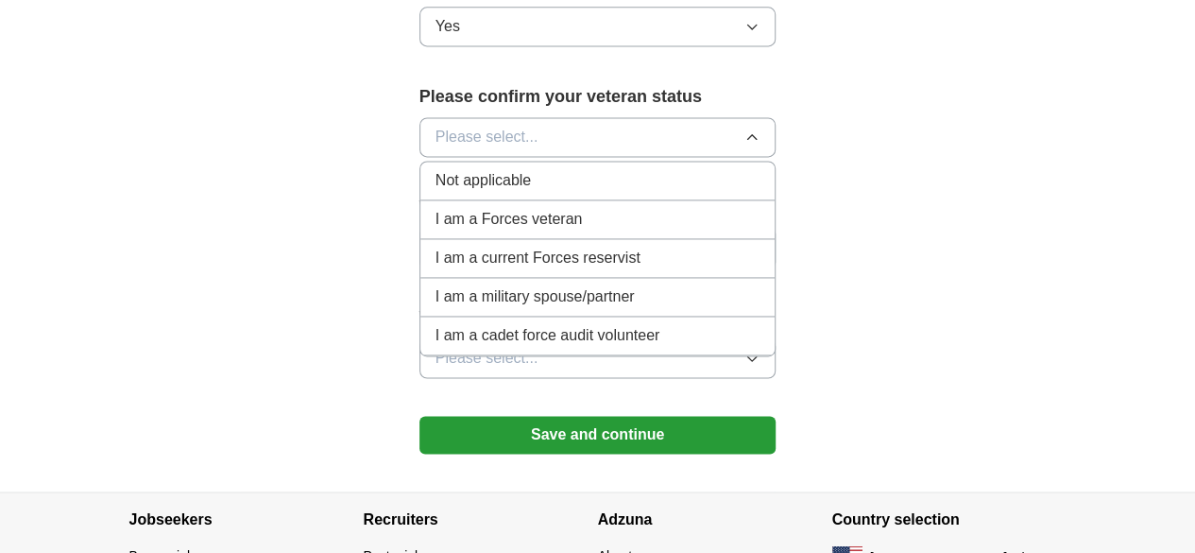
scroll to position [1216, 0]
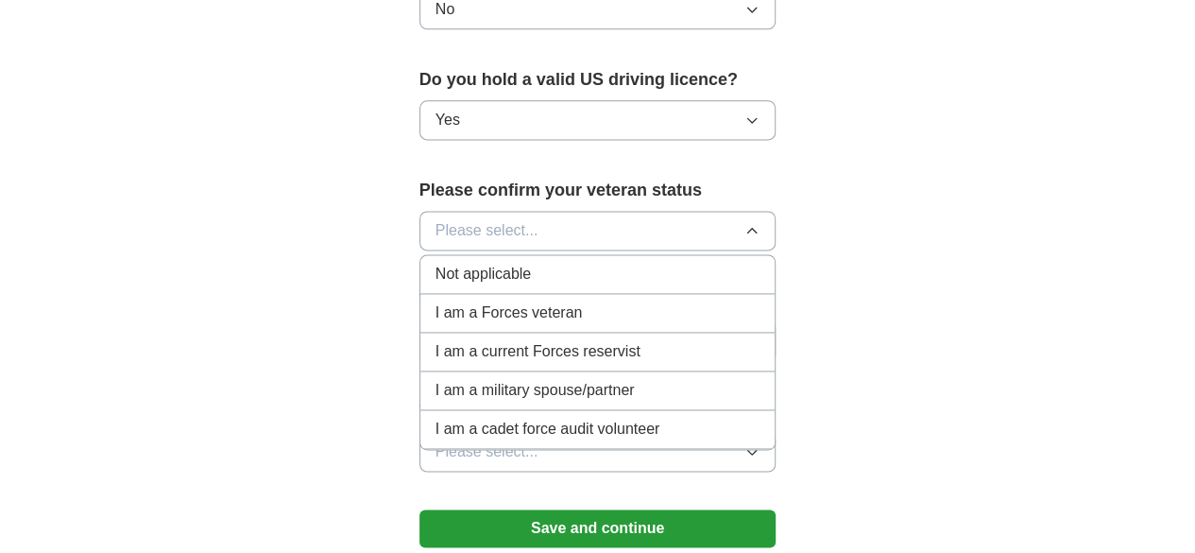
click at [605, 263] on div "Not applicable" at bounding box center [598, 274] width 325 height 23
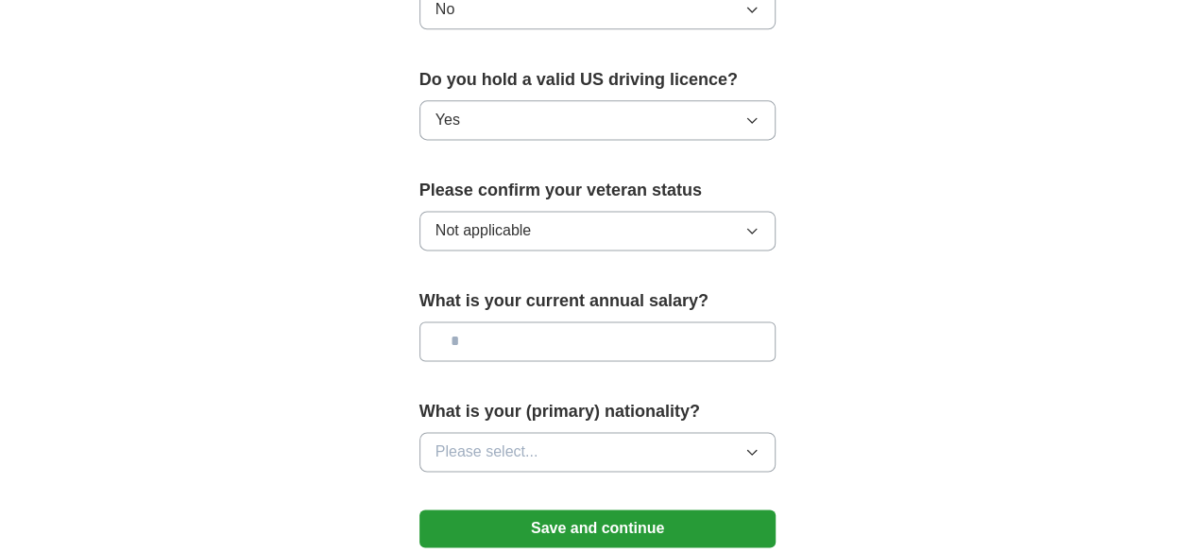
click at [556, 321] on input "text" at bounding box center [598, 341] width 357 height 40
type input "**"
type input "********"
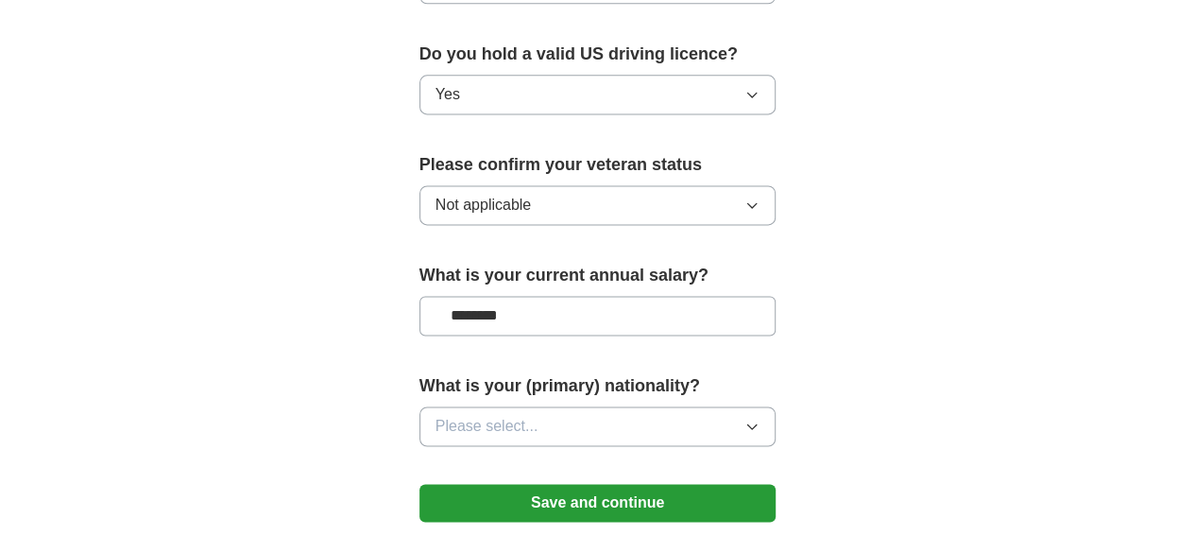
scroll to position [1311, 0]
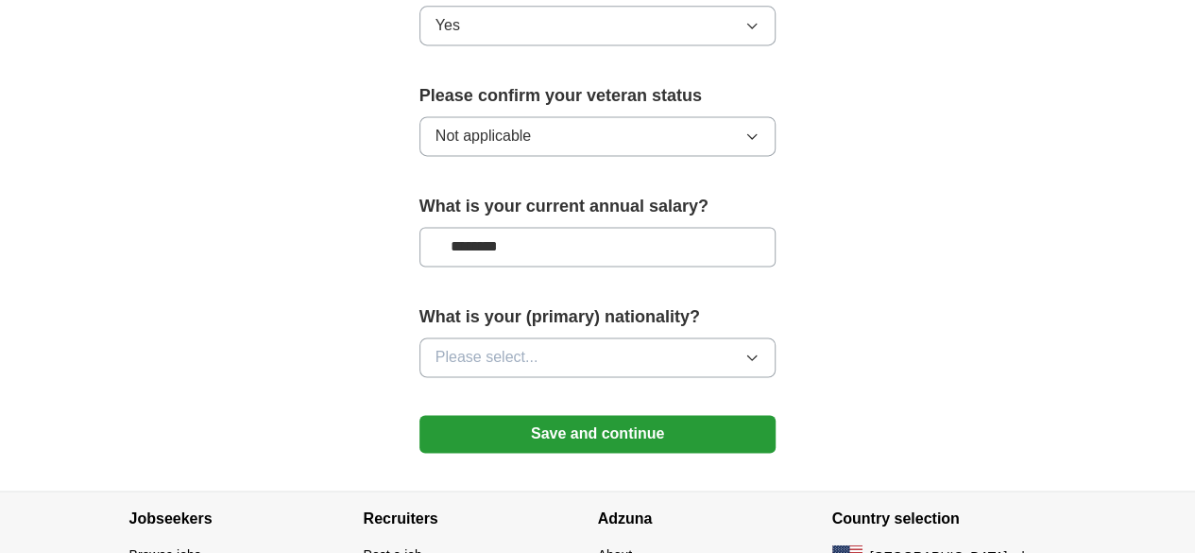
click at [594, 337] on button "Please select..." at bounding box center [598, 357] width 357 height 40
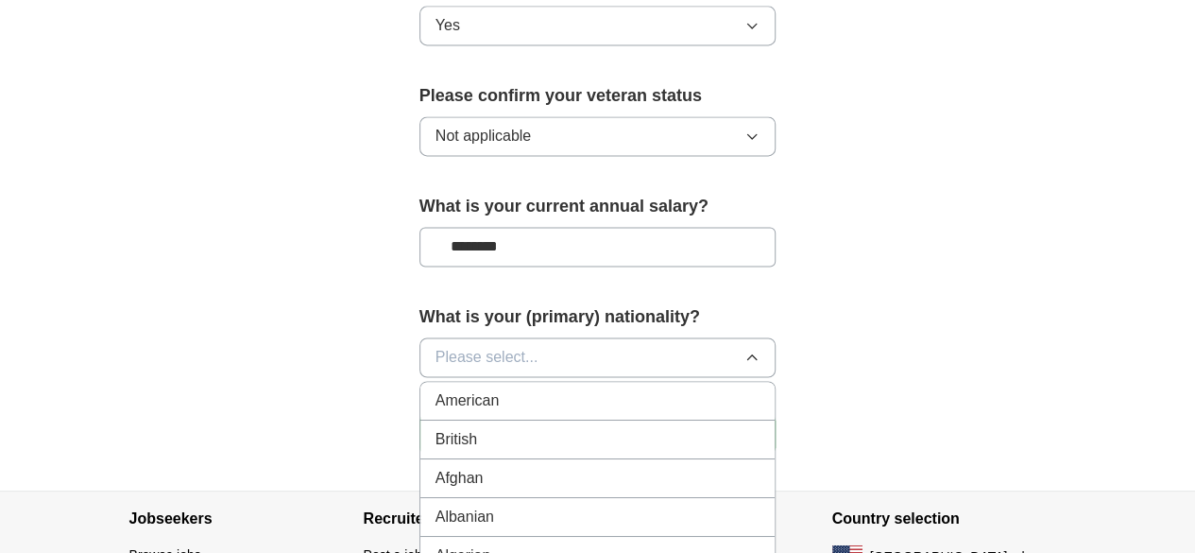
click at [633, 382] on li "American" at bounding box center [597, 401] width 355 height 39
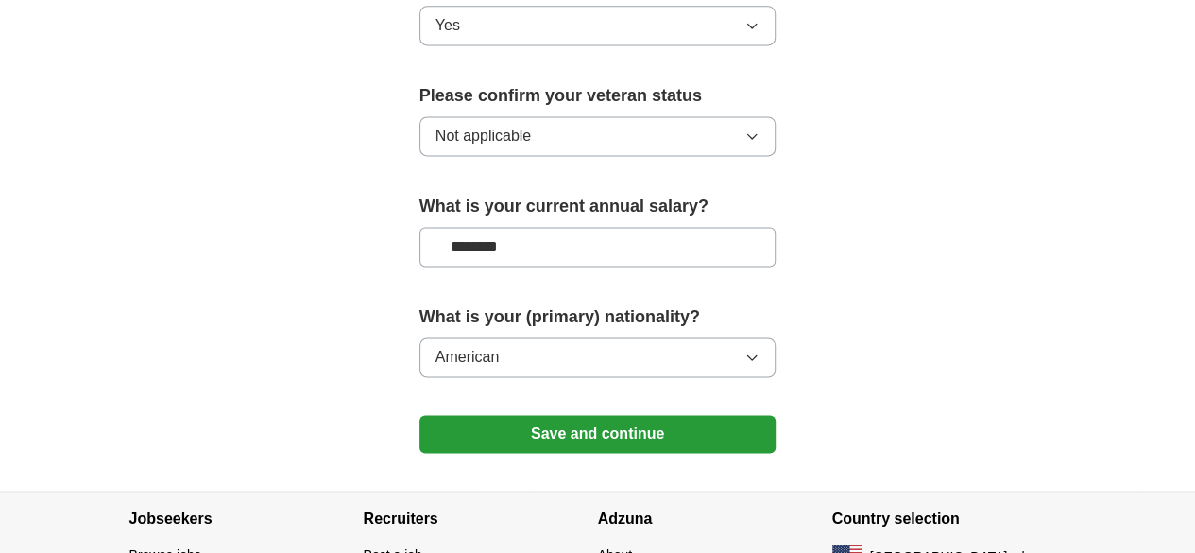
click at [603, 415] on button "Save and continue" at bounding box center [598, 434] width 357 height 38
